Goal: Transaction & Acquisition: Purchase product/service

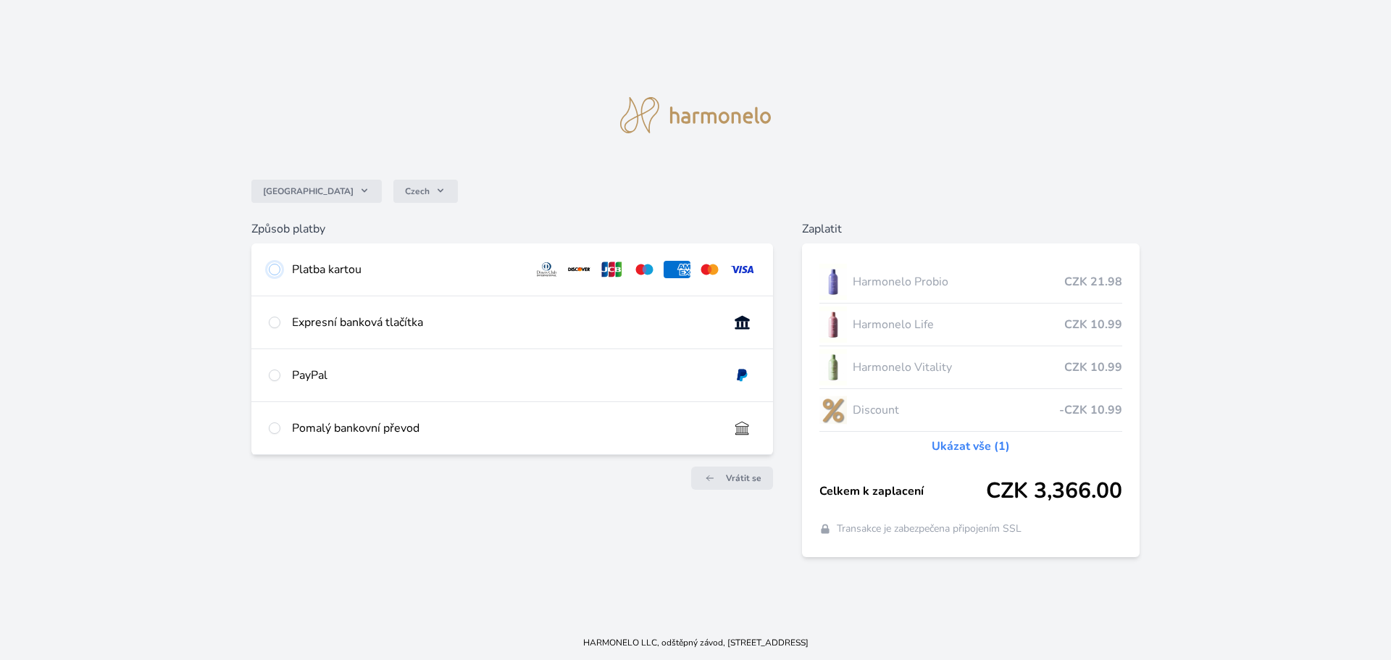
click at [275, 267] on input "radio" at bounding box center [275, 270] width 12 height 12
radio input "true"
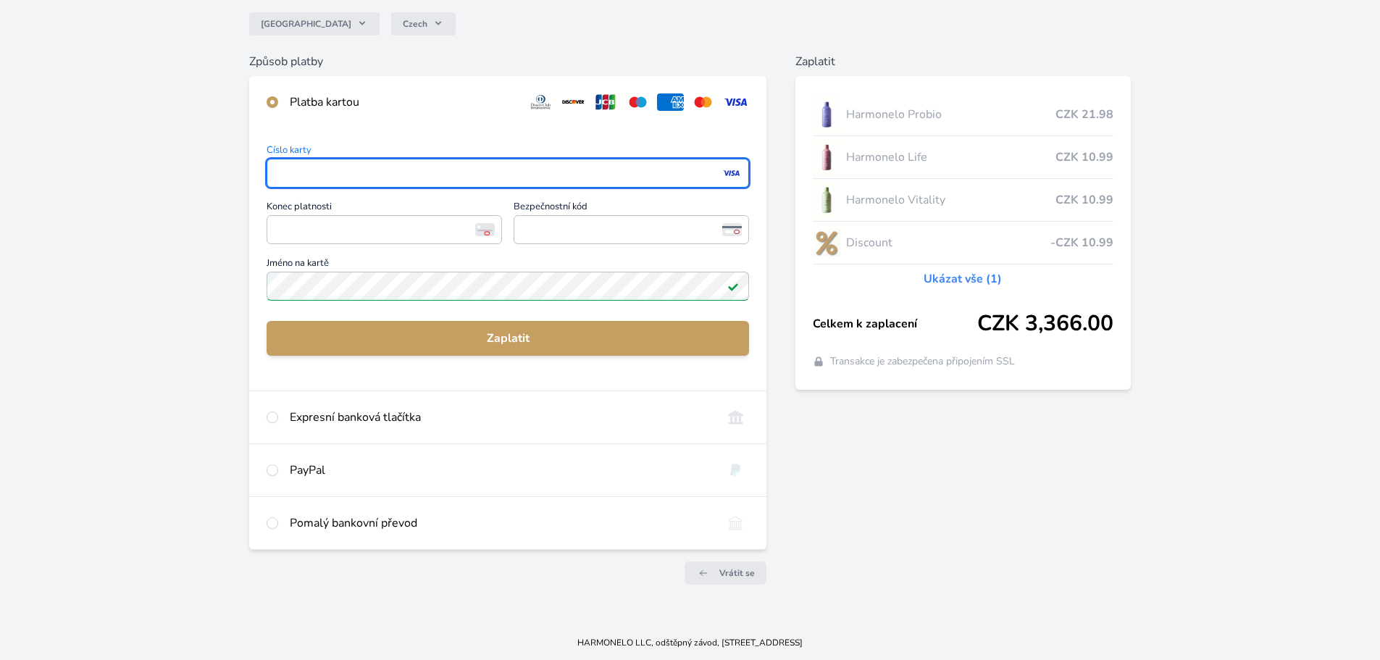
scroll to position [128, 0]
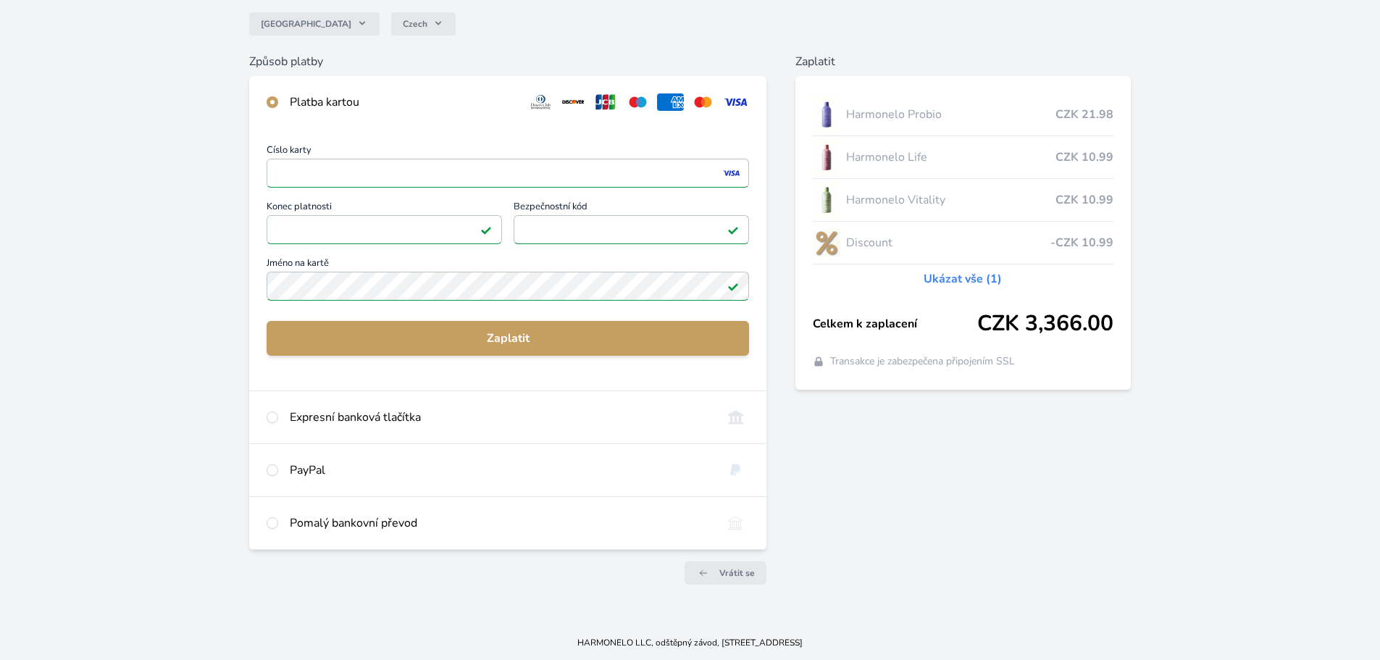
click at [74, 351] on div "Česko Czech Způsob platby Platba kartou Číslo karty <p>Your browser does not su…" at bounding box center [690, 248] width 1380 height 753
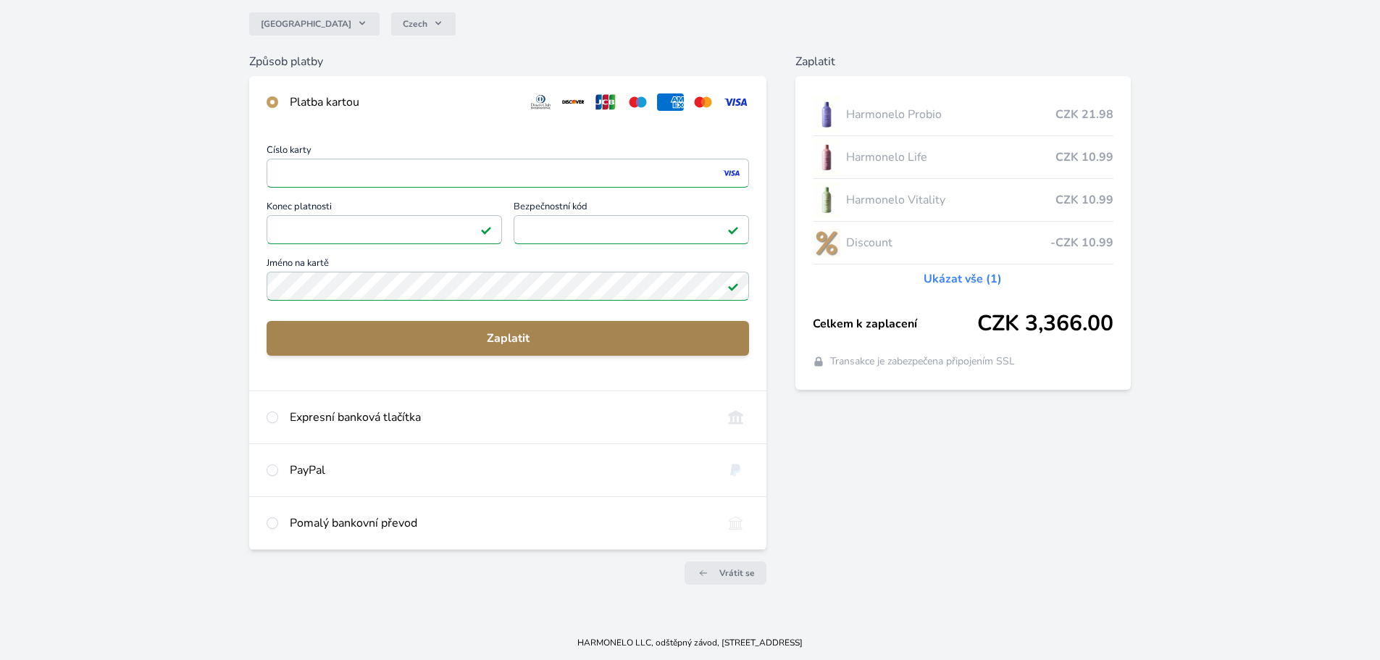
click at [490, 336] on span "Zaplatit" at bounding box center [507, 338] width 459 height 17
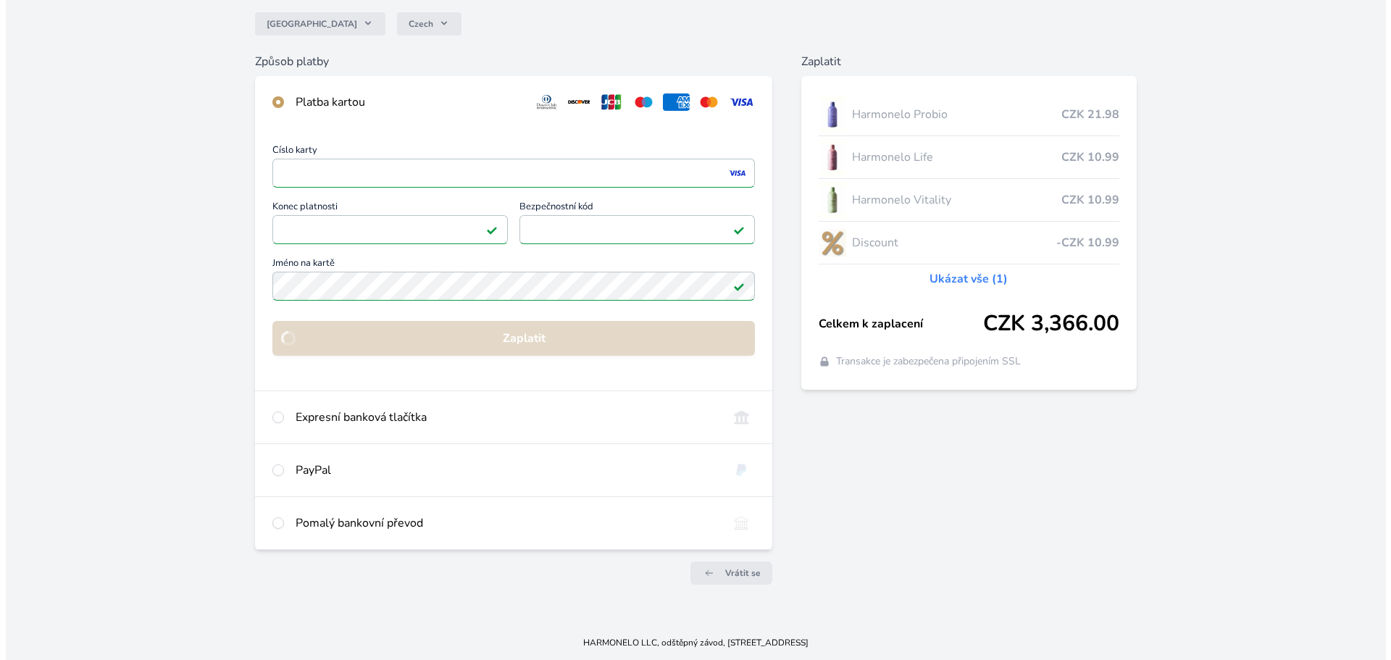
scroll to position [0, 0]
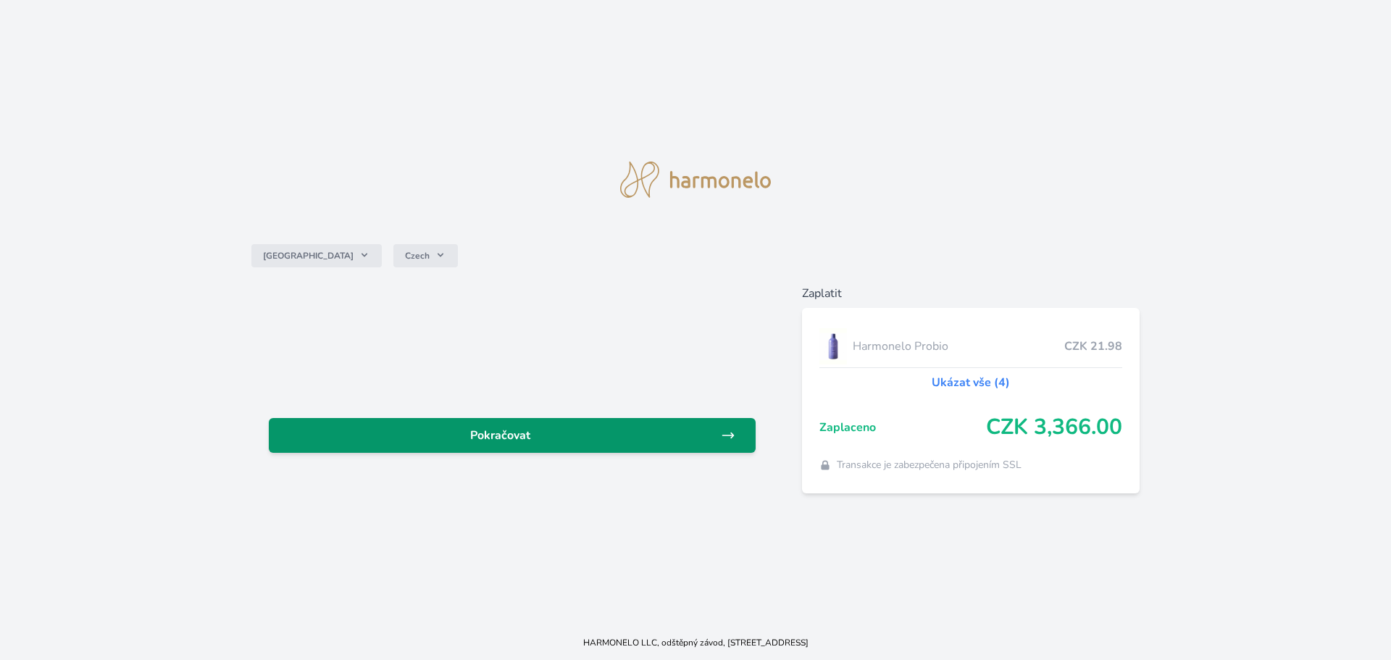
click at [642, 438] on span "Pokračovat" at bounding box center [500, 435] width 440 height 17
